Goal: Answer question/provide support

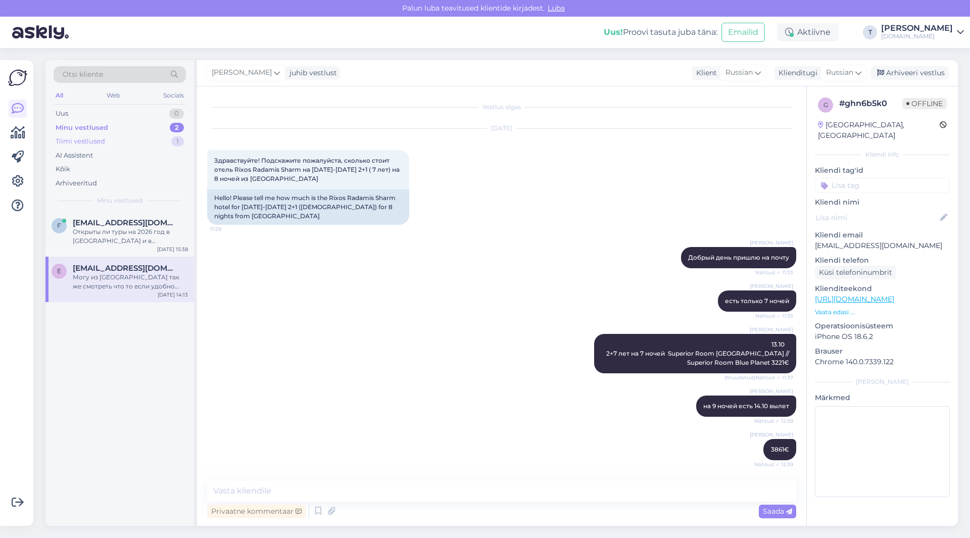
scroll to position [418, 0]
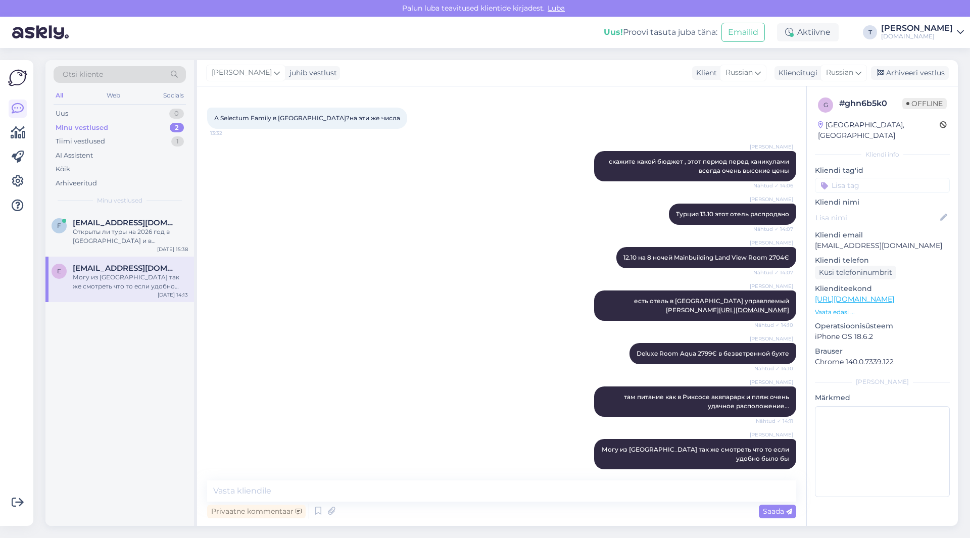
click at [105, 128] on div "Minu vestlused" at bounding box center [82, 128] width 53 height 10
click at [108, 235] on div "Открыты ли туры на 2026 год в [GEOGRAPHIC_DATA] и в [GEOGRAPHIC_DATA] ?" at bounding box center [130, 236] width 115 height 18
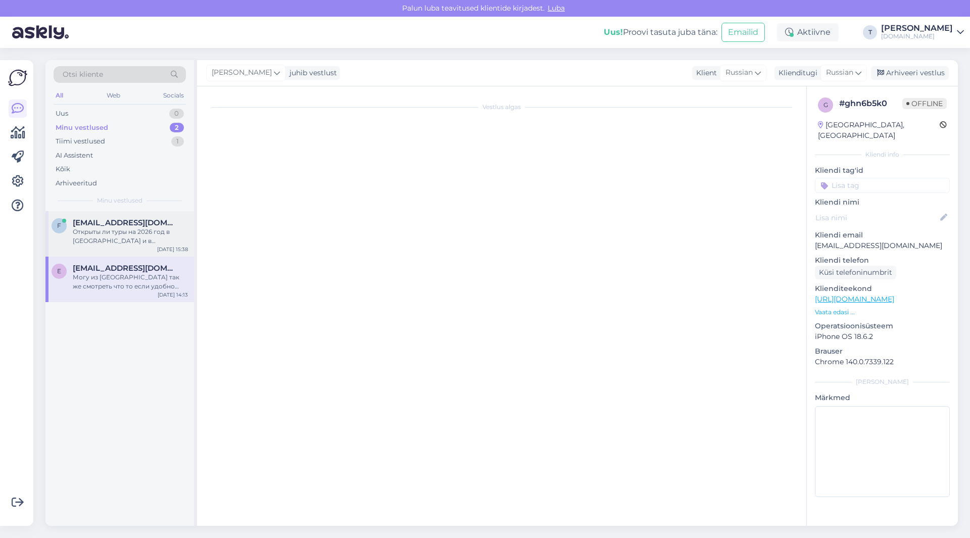
scroll to position [0, 0]
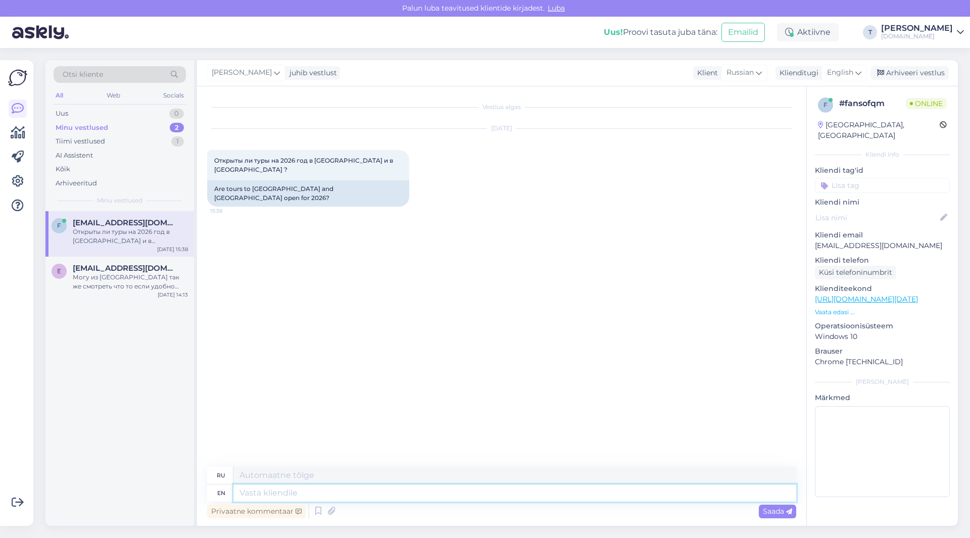
click at [382, 496] on textarea at bounding box center [514, 492] width 563 height 17
click at [830, 72] on span "English" at bounding box center [840, 72] width 26 height 11
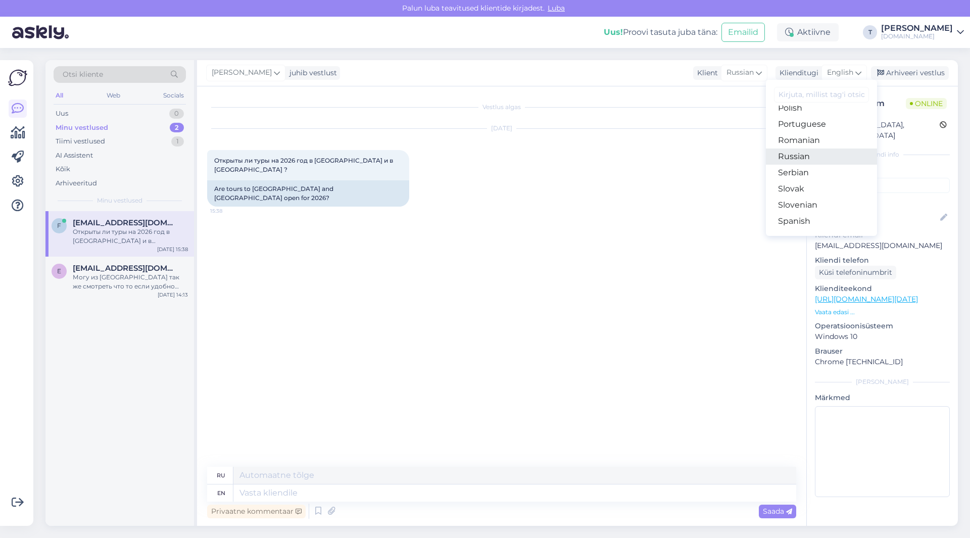
scroll to position [365, 0]
click at [796, 157] on link "Russian" at bounding box center [821, 157] width 111 height 16
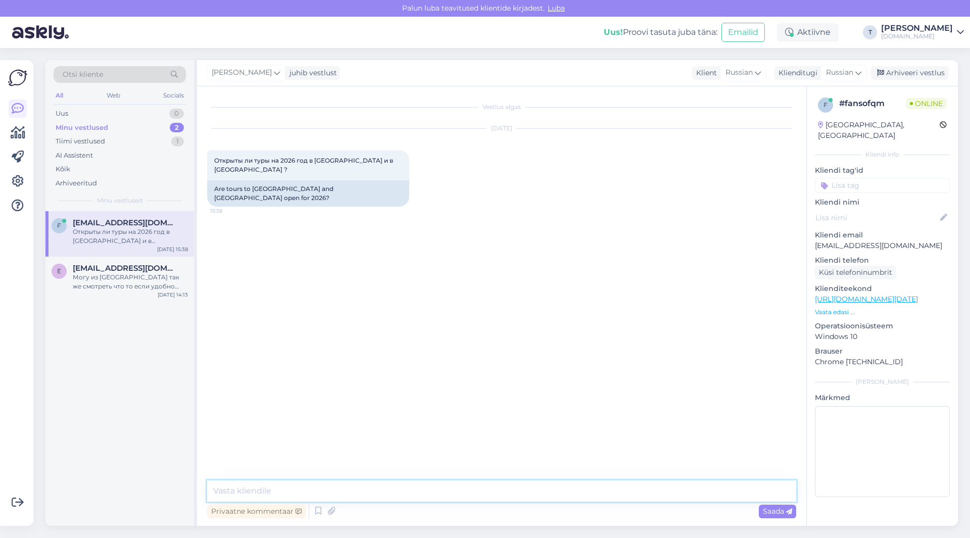
click at [482, 491] on textarea at bounding box center [501, 490] width 589 height 21
type textarea "l"
type textarea "да"
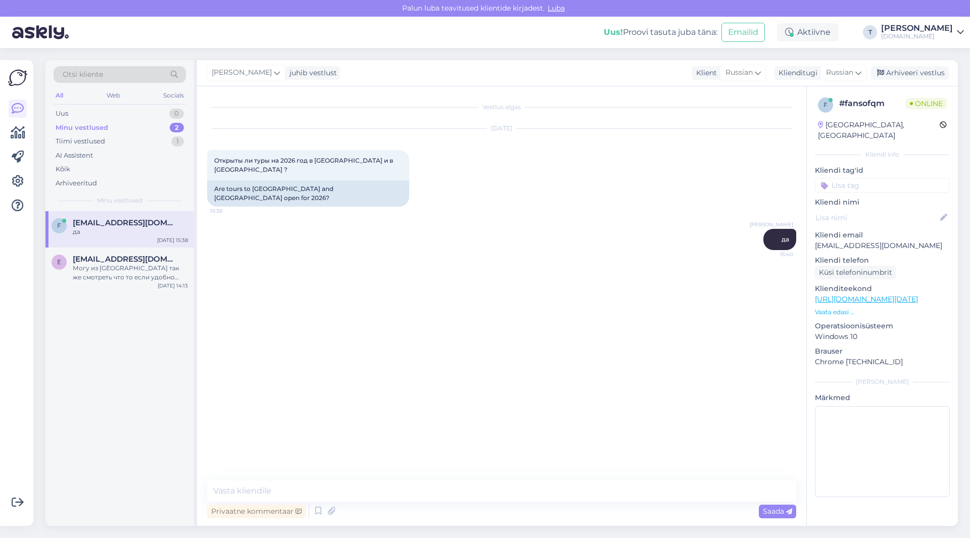
click at [831, 308] on p "Vaata edasi ..." at bounding box center [882, 312] width 135 height 9
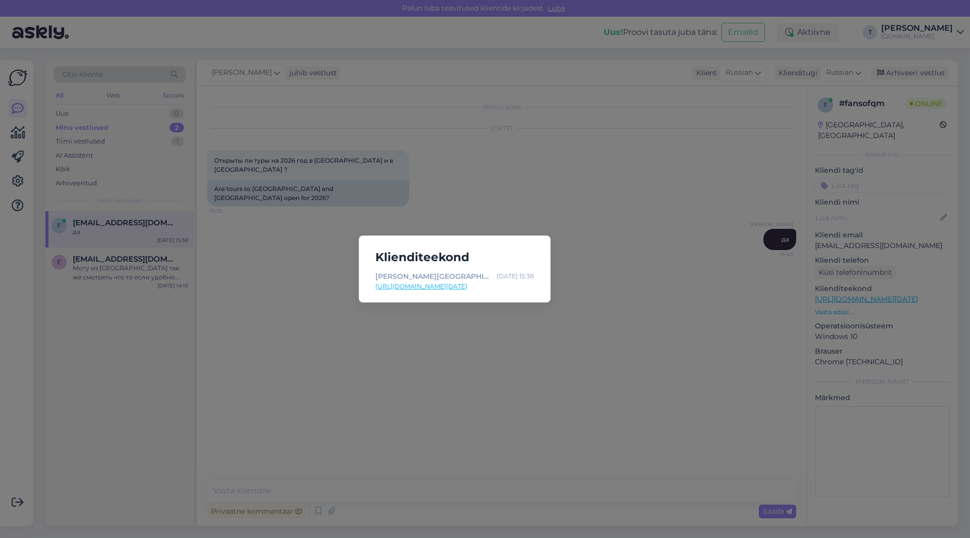
click at [444, 286] on link "[URL][DOMAIN_NAME][DATE]" at bounding box center [454, 286] width 159 height 9
click at [362, 494] on div "Klienditeekond [PERSON_NAME][GEOGRAPHIC_DATA] | Tuusik [DATE] 15:38 [URL][DOMAI…" at bounding box center [485, 269] width 970 height 538
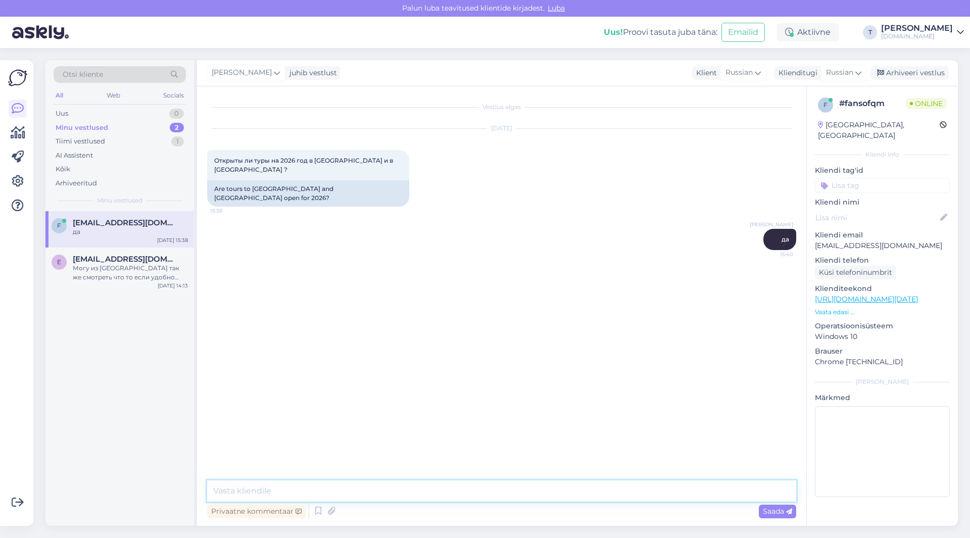
click at [363, 489] on textarea at bounding box center [501, 490] width 589 height 21
type textarea "можете листать календарь отелей и там видны даты"
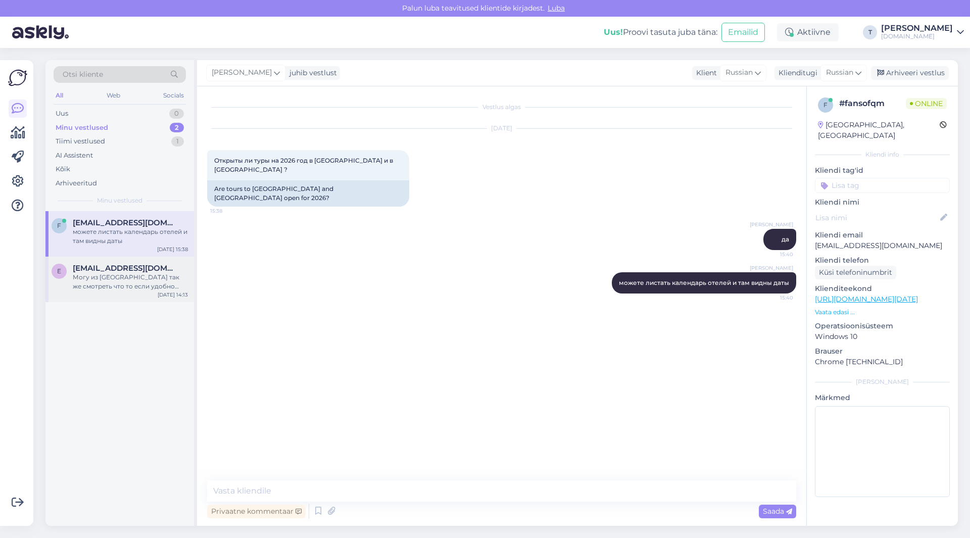
click at [111, 275] on div "Могу из [GEOGRAPHIC_DATA] так же смотреть что то если удобно было бы" at bounding box center [130, 282] width 115 height 18
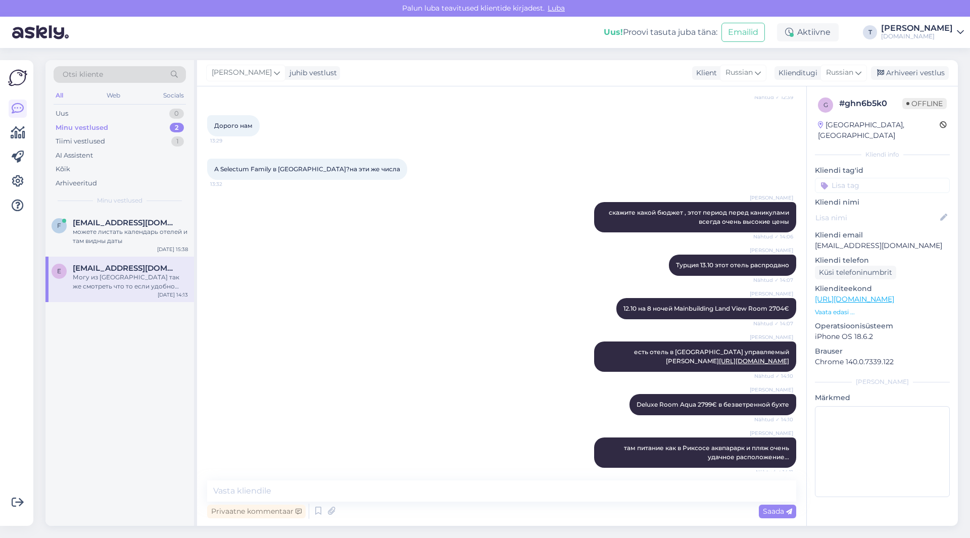
scroll to position [418, 0]
